Goal: Task Accomplishment & Management: Complete application form

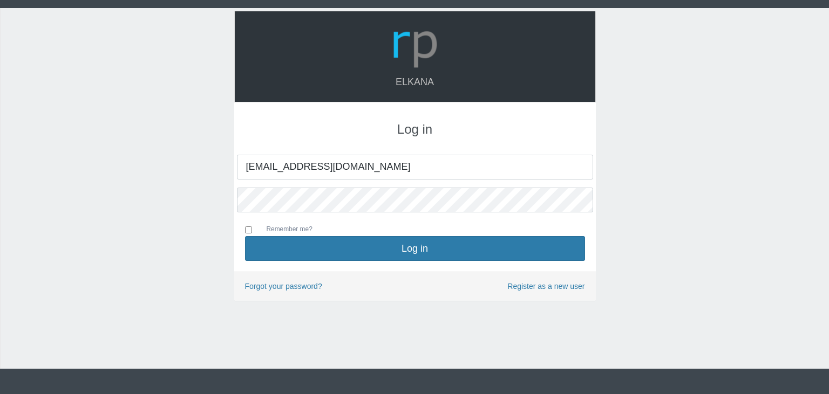
type input "[EMAIL_ADDRESS][DOMAIN_NAME]"
click at [245, 236] on button "Log in" at bounding box center [415, 248] width 340 height 25
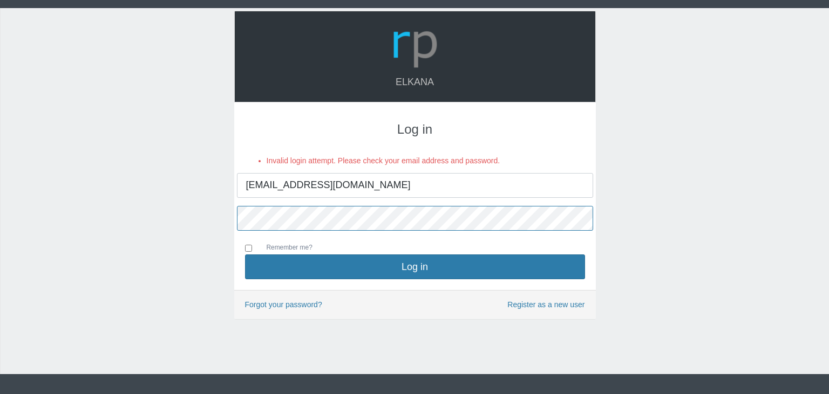
click at [245, 255] on button "Log in" at bounding box center [415, 267] width 340 height 25
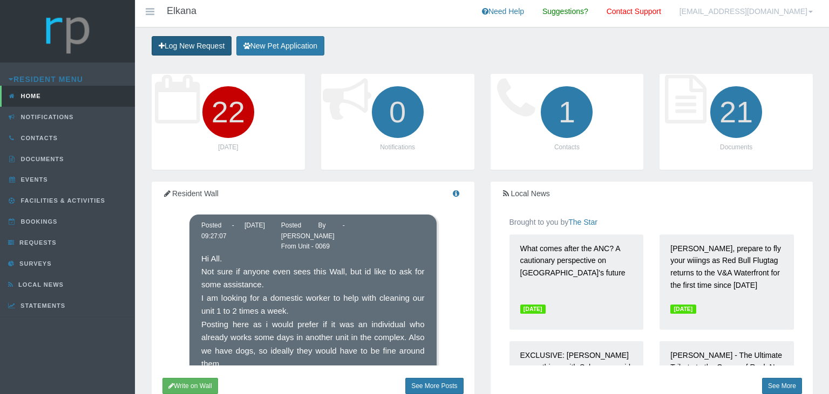
click at [183, 42] on link "Log New Request" at bounding box center [192, 46] width 80 height 20
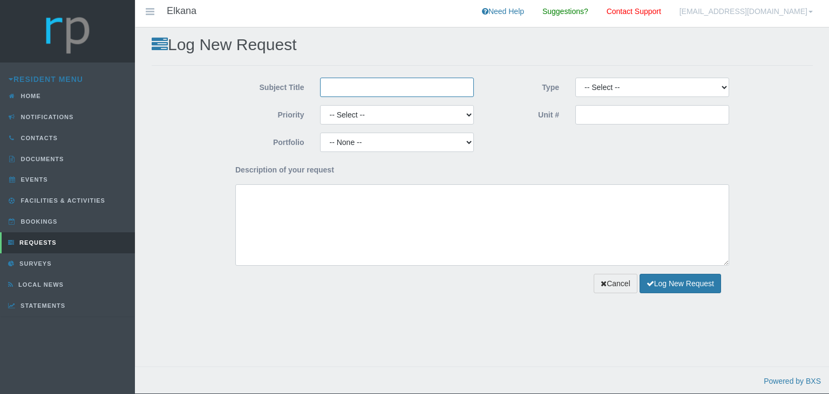
click at [349, 92] on input "Subject Title" at bounding box center [397, 87] width 154 height 19
type input "Washing on walls"
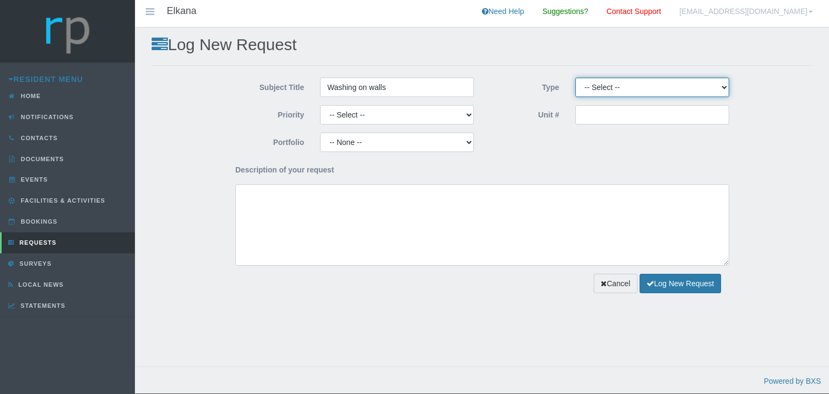
select select "COMPLAINT"
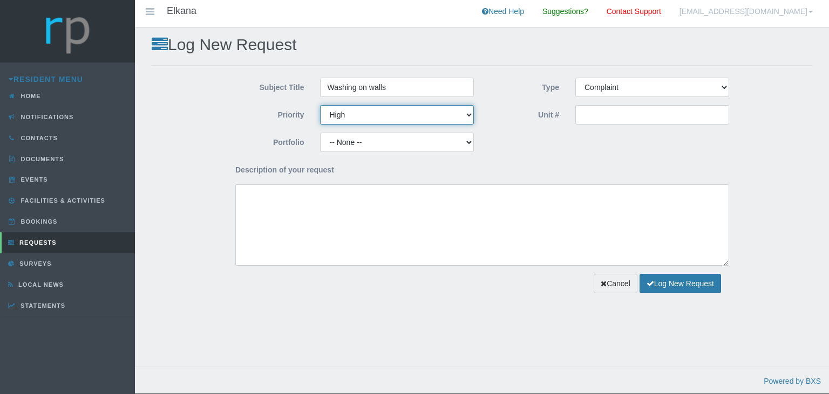
select select "LOW"
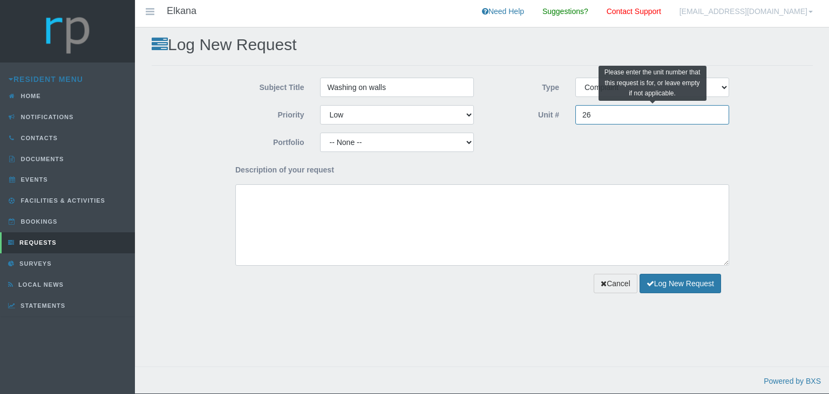
type input "26"
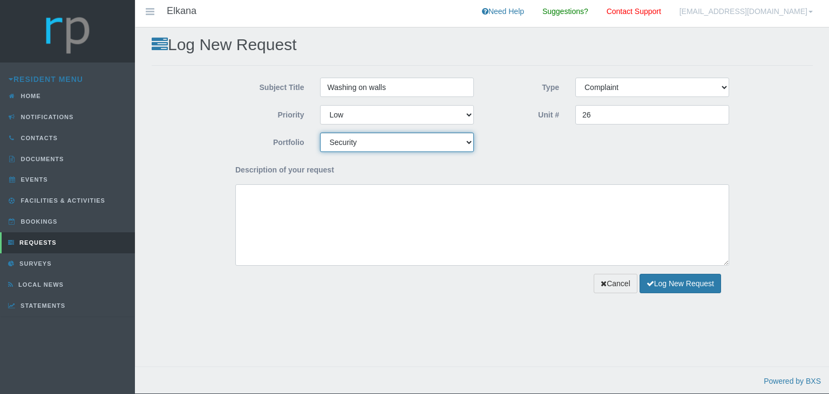
click at [320, 133] on select "-- None -- Aesthetics Gardens Maintenance Managing Agent Pets Security" at bounding box center [397, 142] width 154 height 19
select select "AESTHETICS"
click option "Aesthetics" at bounding box center [0, 0] width 0 height 0
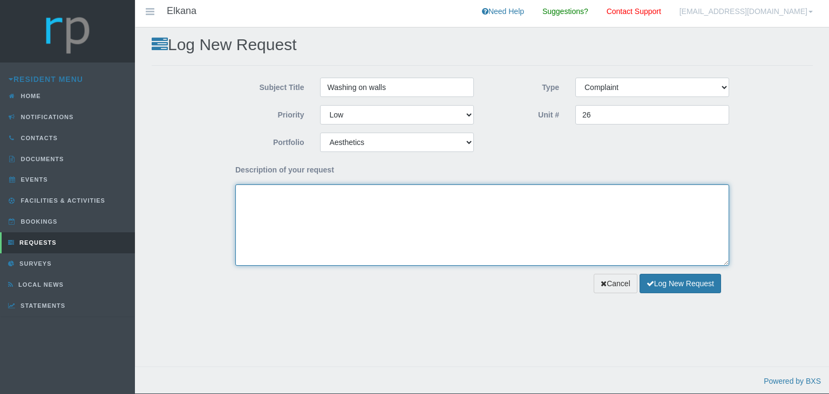
click at [433, 206] on textarea "Description of your request" at bounding box center [482, 225] width 494 height 81
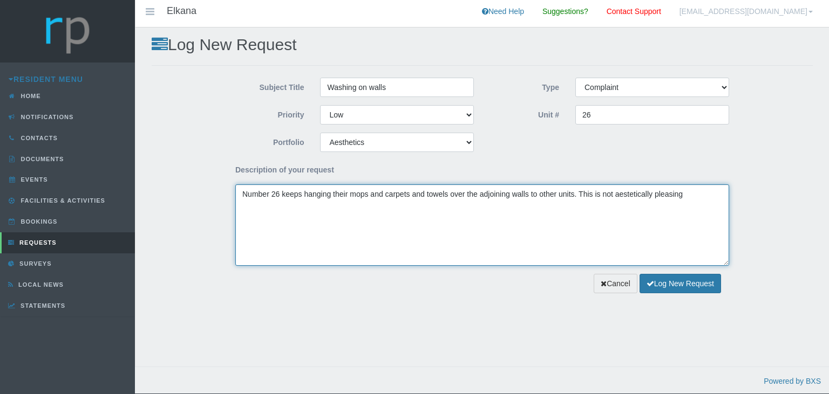
click at [630, 195] on textarea "Number 26 keeps hanging their mops and carpets and towels over the adjoining wa…" at bounding box center [482, 225] width 494 height 81
click at [698, 194] on textarea "Number 26 keeps hanging their mops and carpets and towels over the adjoining wa…" at bounding box center [482, 225] width 494 height 81
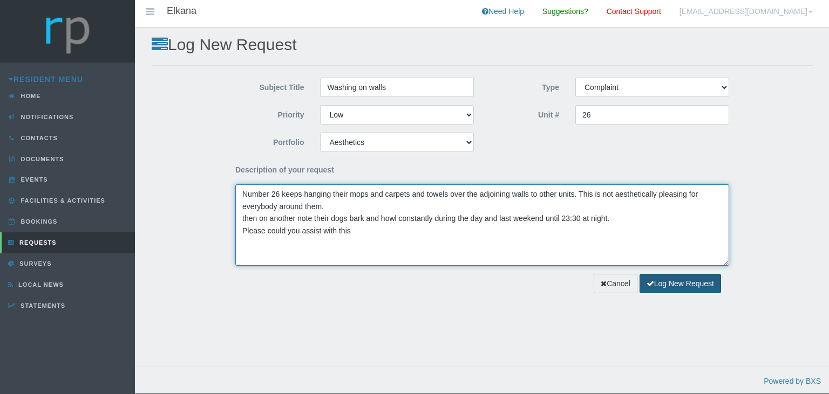
type textarea "Number 26 keeps hanging their mops and carpets and towels over the adjoining wa…"
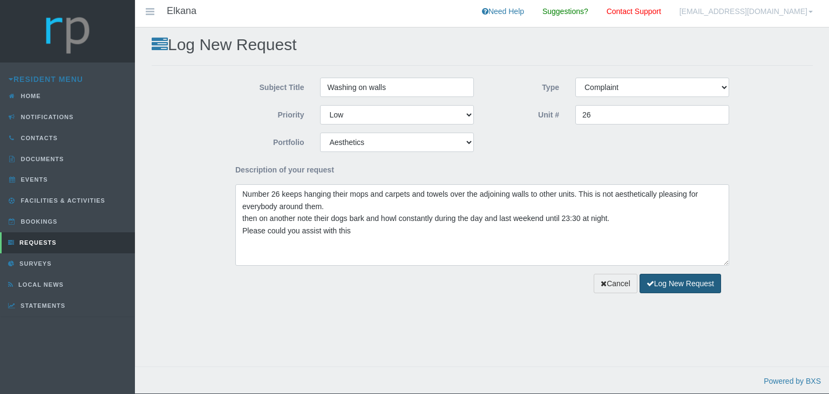
click at [679, 282] on button "Log New Request" at bounding box center [679, 284] width 81 height 20
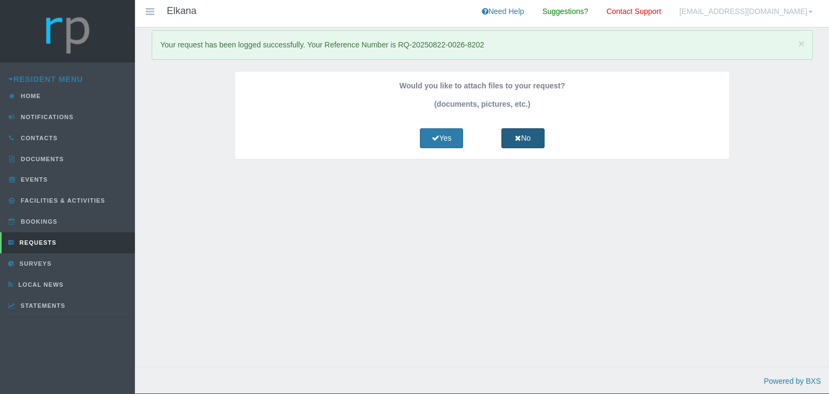
click at [526, 144] on link "No" at bounding box center [522, 138] width 43 height 20
